Goal: Information Seeking & Learning: Find specific fact

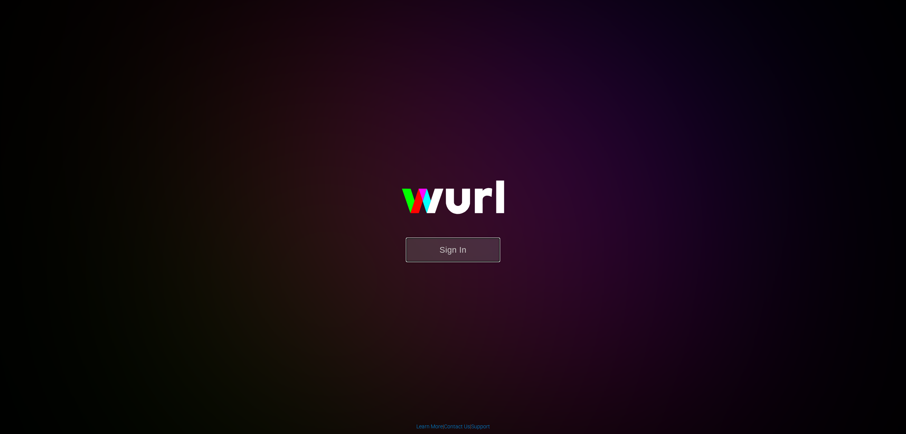
click at [474, 245] on button "Sign In" at bounding box center [453, 250] width 94 height 25
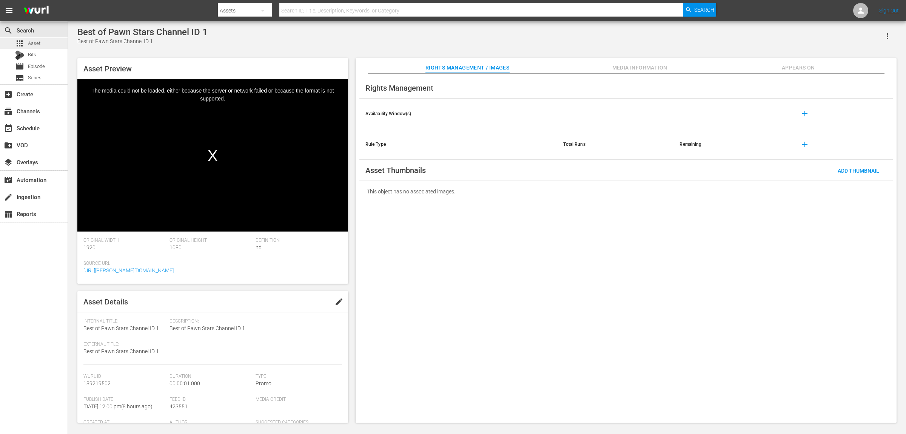
click at [27, 48] on div "apps Asset" at bounding box center [27, 43] width 25 height 11
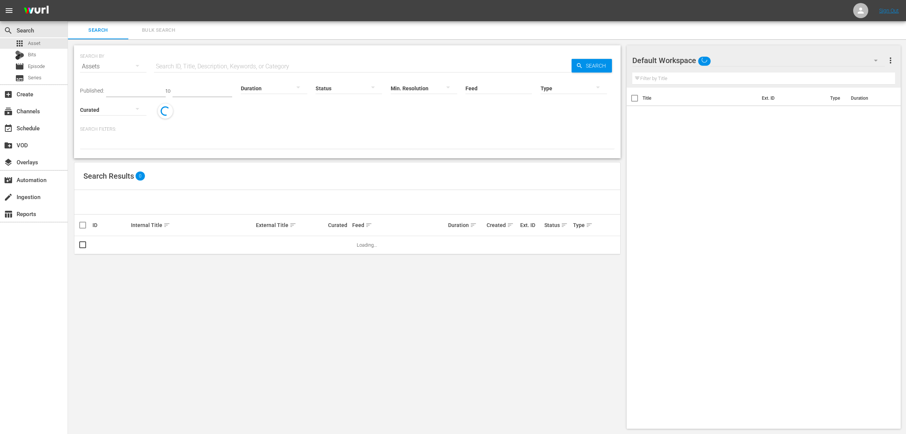
click at [307, 87] on button "button" at bounding box center [298, 87] width 18 height 18
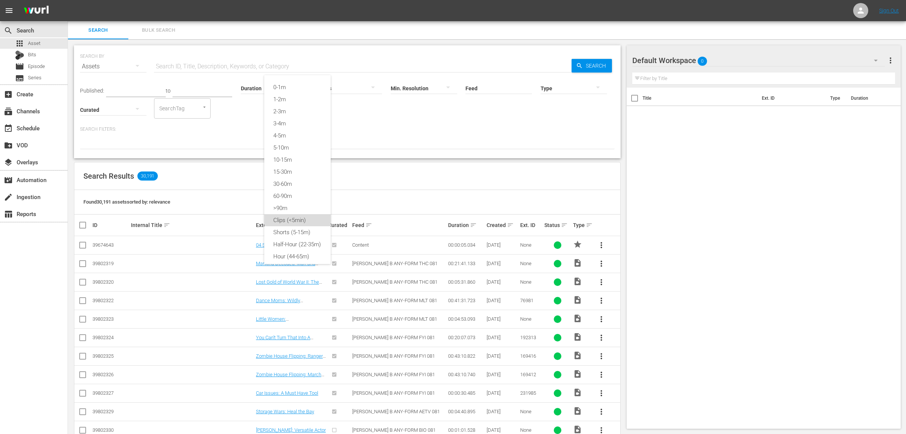
click at [298, 223] on div "Clips (<5min)" at bounding box center [297, 220] width 66 height 12
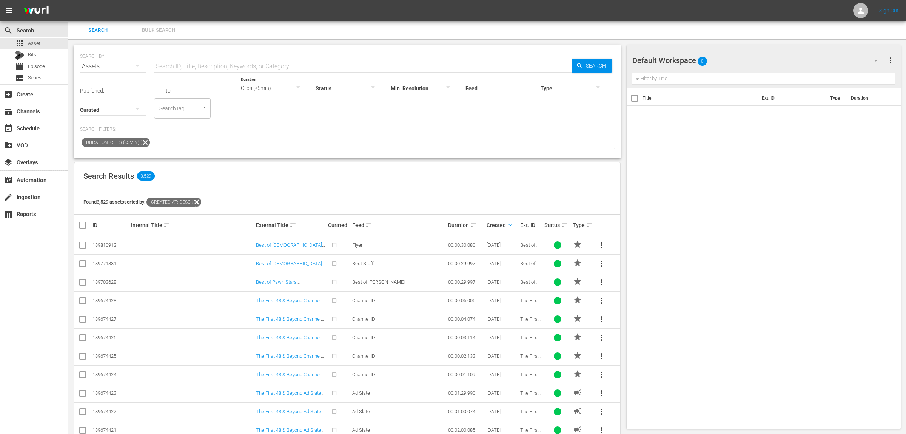
click at [311, 67] on input "text" at bounding box center [363, 66] width 418 height 18
type input "pawn"
click at [298, 338] on link "Best of Pawn Stars Channel ID 1" at bounding box center [290, 338] width 69 height 6
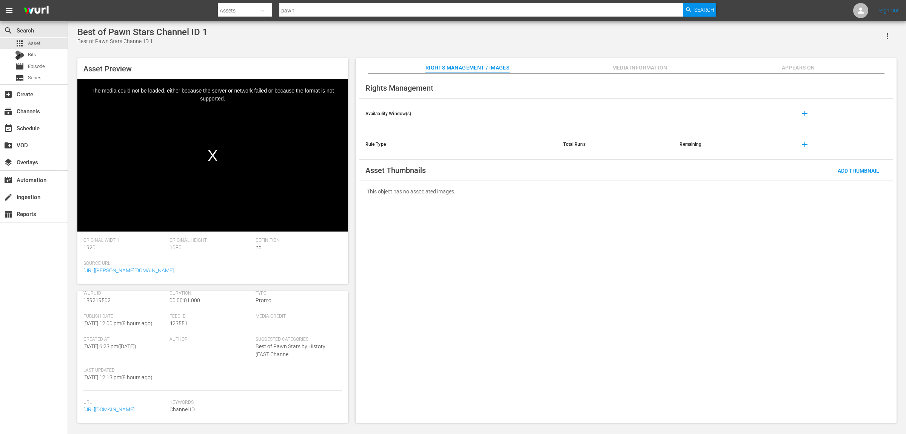
scroll to position [130, 0]
click at [270, 400] on span "Keywords" at bounding box center [254, 403] width 168 height 6
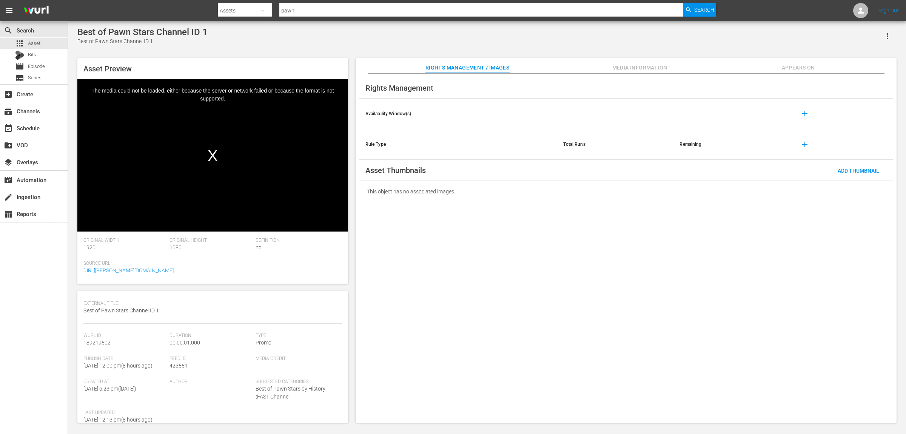
scroll to position [0, 0]
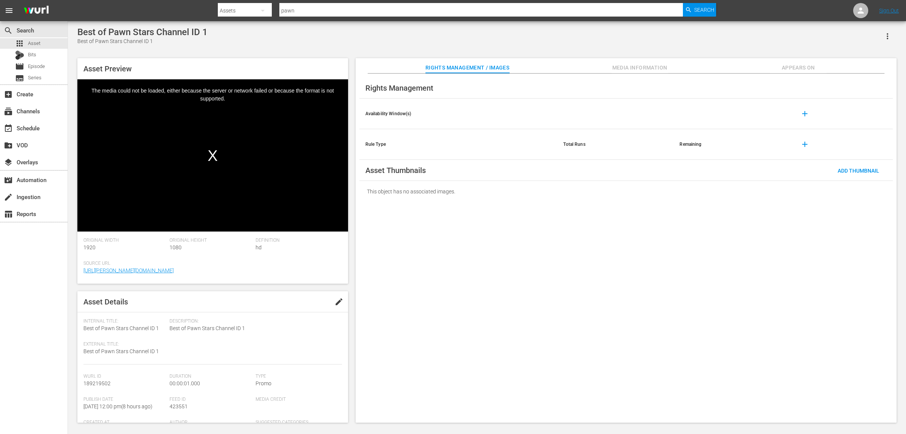
click at [810, 279] on div "Rights Management Availability Window(s) add Rule Type Total Runs Remaining add…" at bounding box center [626, 248] width 541 height 349
click at [645, 66] on span "Media Information" at bounding box center [640, 67] width 57 height 9
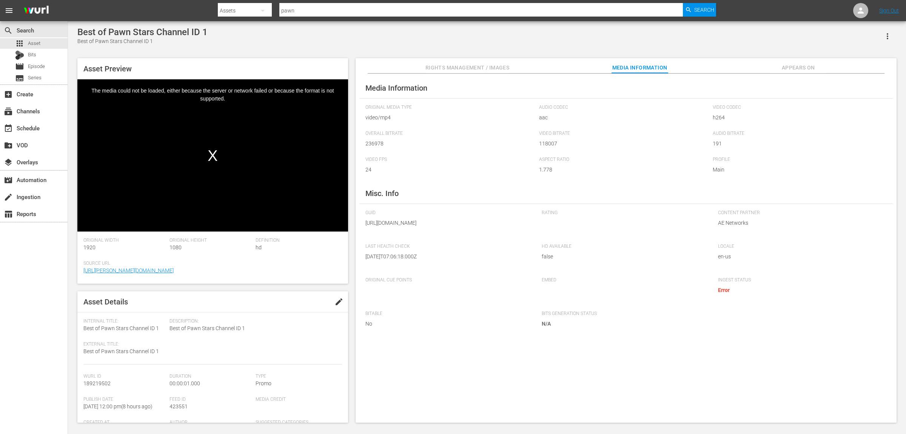
click at [827, 193] on div "Media Information Original Media Type video/mp4 Audio Codec aac Video Codec h26…" at bounding box center [626, 248] width 541 height 349
drag, startPoint x: 385, startPoint y: 242, endPoint x: 362, endPoint y: 225, distance: 28.5
click at [362, 225] on div "Media Information Original Media Type video/mp4 Audio Codec aac Video Codec h26…" at bounding box center [626, 248] width 541 height 349
copy span "[URL][DOMAIN_NAME]"
drag, startPoint x: 204, startPoint y: 42, endPoint x: 81, endPoint y: 32, distance: 123.1
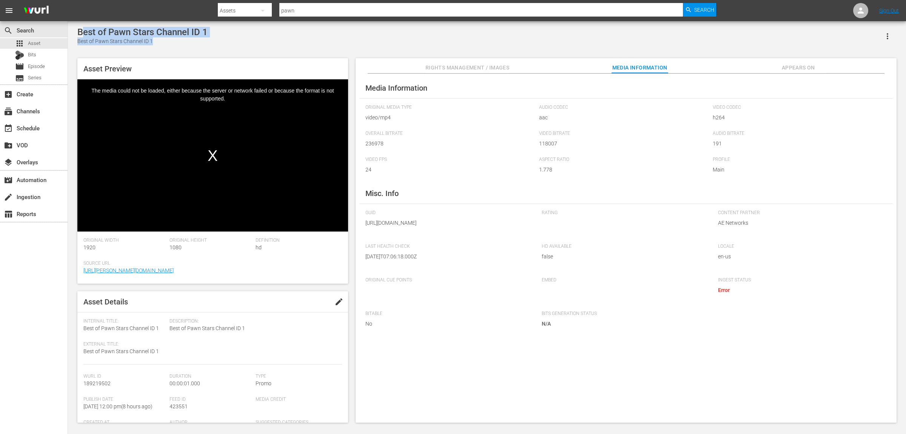
click at [81, 32] on div "Best of Pawn Stars Channel ID 1 Best of Pawn Stars Channel ID 1" at bounding box center [142, 36] width 130 height 19
click at [81, 32] on div "Best of Pawn Stars Channel ID 1" at bounding box center [142, 32] width 130 height 11
drag, startPoint x: 81, startPoint y: 29, endPoint x: 211, endPoint y: 29, distance: 129.5
click at [211, 29] on div "Best of Pawn Stars Channel ID 1 Best of Pawn Stars Channel ID 1" at bounding box center [486, 36] width 819 height 19
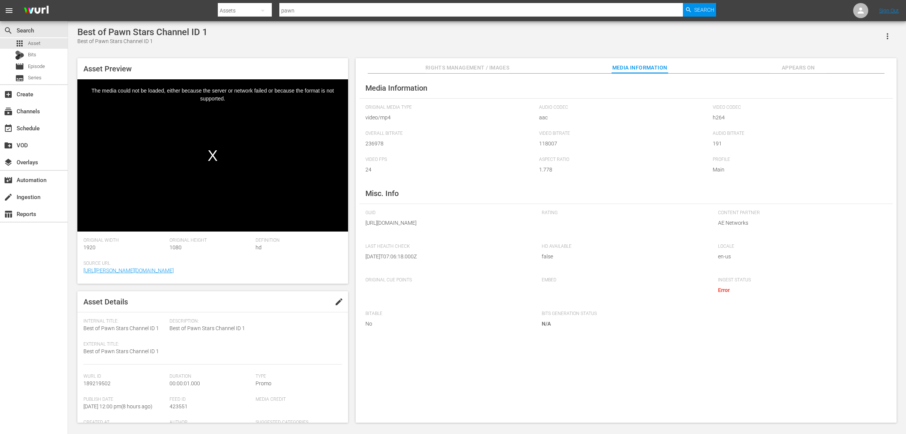
drag, startPoint x: 219, startPoint y: 29, endPoint x: 66, endPoint y: 29, distance: 152.2
click at [68, 29] on div "Best of Pawn Stars Channel ID 1 Best of Pawn Stars Channel ID 1 Asset Preview V…" at bounding box center [487, 222] width 838 height 403
click at [185, 48] on div "Best of Pawn Stars Channel ID 1 Best of Pawn Stars Channel ID 1 Asset Preview V…" at bounding box center [487, 223] width 827 height 392
drag, startPoint x: 210, startPoint y: 33, endPoint x: 77, endPoint y: 28, distance: 133.0
click at [77, 28] on div "Best of Pawn Stars Channel ID 1 Best of Pawn Stars Channel ID 1 Asset Preview V…" at bounding box center [487, 223] width 827 height 392
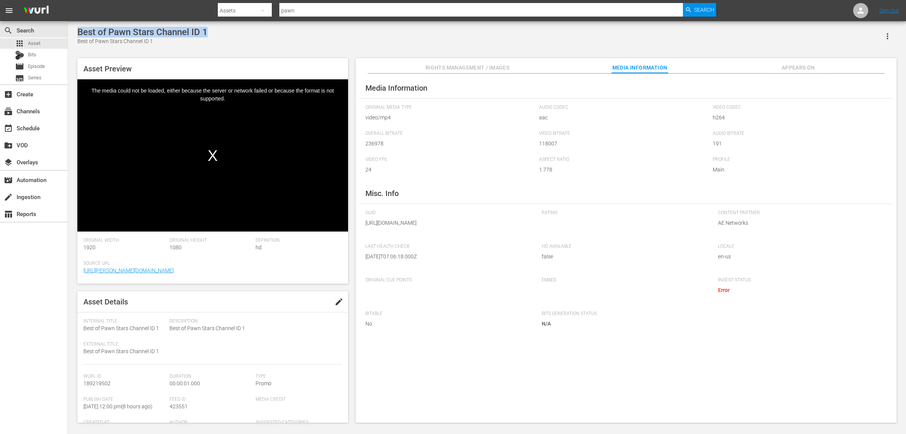
copy div "Best of Pawn Stars Channel ID 1"
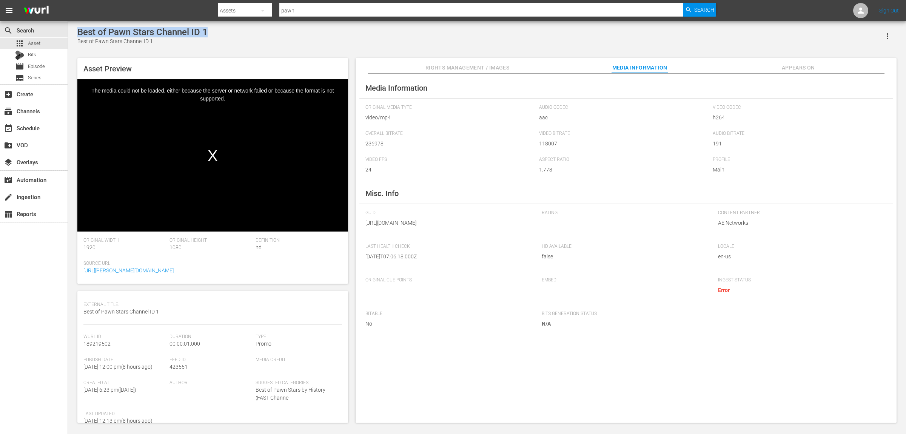
scroll to position [79, 0]
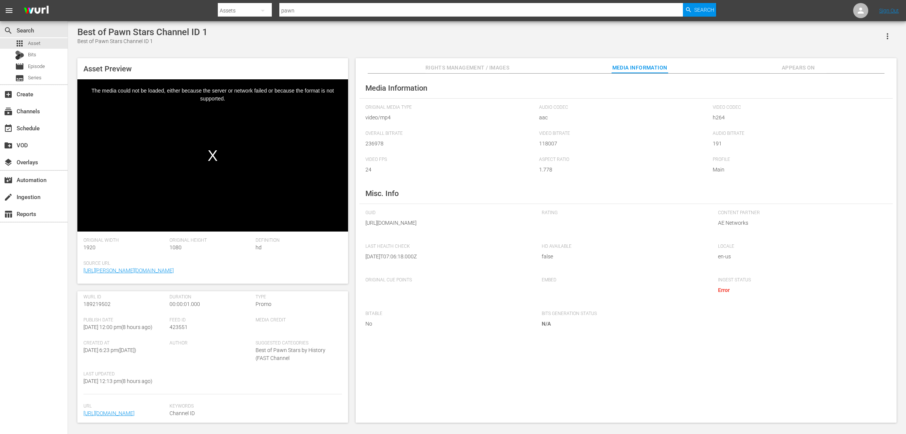
click at [97, 305] on span "189219502" at bounding box center [96, 304] width 27 height 6
copy span "189219502"
